Goal: Information Seeking & Learning: Learn about a topic

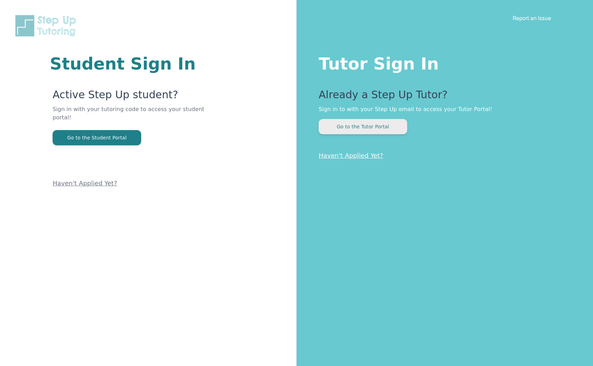
click at [347, 131] on button "Go to the Tutor Portal" at bounding box center [363, 126] width 89 height 15
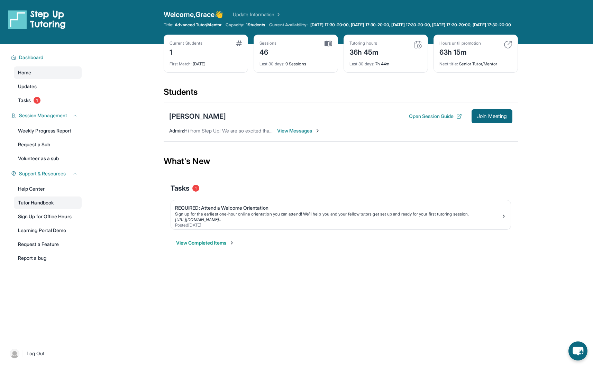
click at [46, 205] on link "Tutor Handbook" at bounding box center [48, 203] width 68 height 12
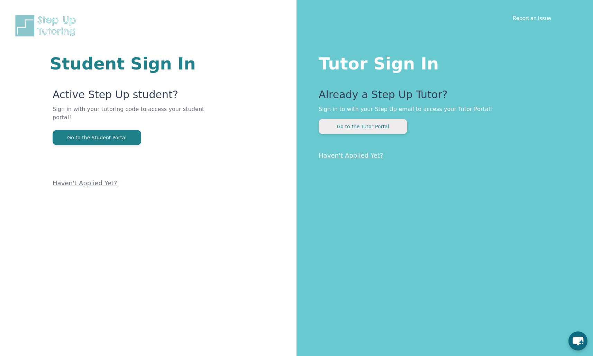
click at [360, 127] on button "Go to the Tutor Portal" at bounding box center [363, 126] width 89 height 15
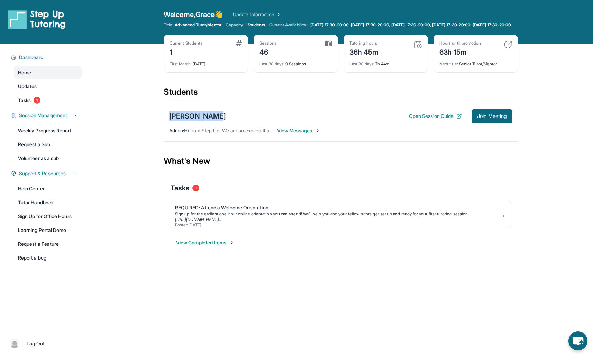
drag, startPoint x: 214, startPoint y: 121, endPoint x: 160, endPoint y: 120, distance: 54.0
click at [160, 120] on main "Current Students 1 First Match : [DATE] Sessions 46 Last 30 days : 9 Sessions T…" at bounding box center [341, 153] width 504 height 219
copy div "[PERSON_NAME]"
